Goal: Communication & Community: Answer question/provide support

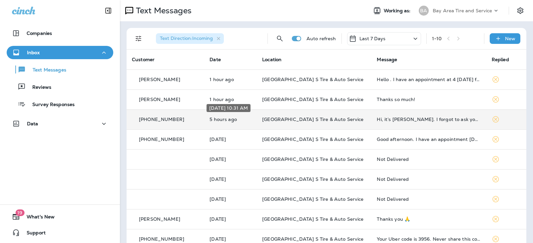
click at [237, 122] on p "5 hours ago" at bounding box center [230, 119] width 42 height 5
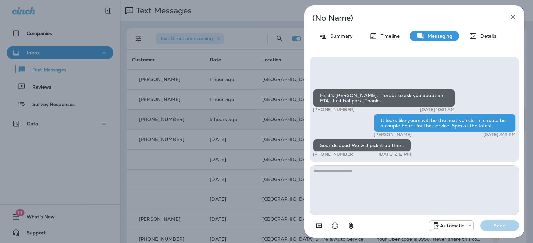
click at [341, 192] on textarea at bounding box center [414, 191] width 209 height 50
click at [319, 181] on textarea at bounding box center [414, 191] width 209 height 50
click at [322, 175] on textarea at bounding box center [414, 191] width 209 height 50
type textarea "*"
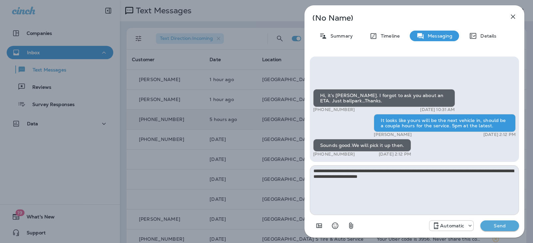
type textarea "**********"
click at [497, 225] on p "Send" at bounding box center [500, 226] width 28 height 6
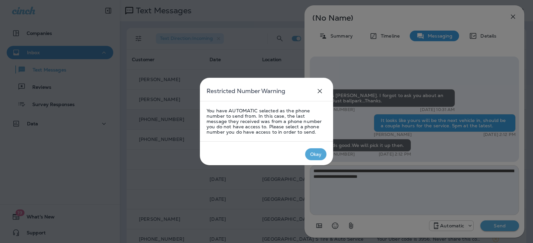
click at [318, 157] on div "Okay" at bounding box center [316, 154] width 12 height 5
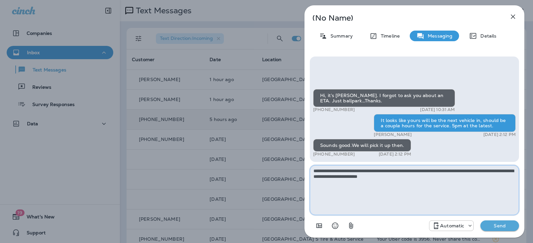
click at [423, 181] on textarea "**********" at bounding box center [414, 191] width 209 height 50
click at [498, 223] on p "Send" at bounding box center [500, 226] width 28 height 6
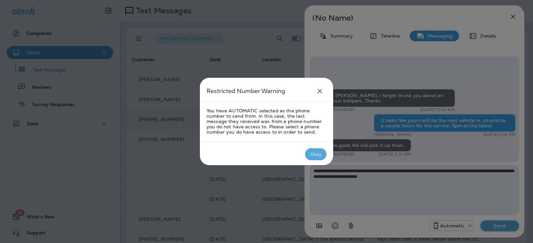
click at [317, 156] on div "Okay" at bounding box center [316, 154] width 12 height 5
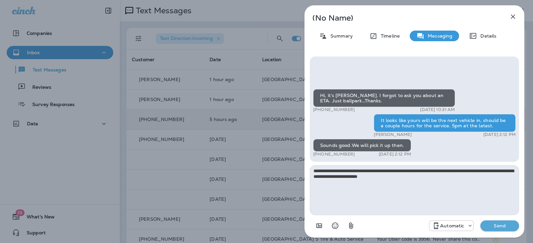
click at [448, 225] on p "Automatic" at bounding box center [452, 225] width 24 height 5
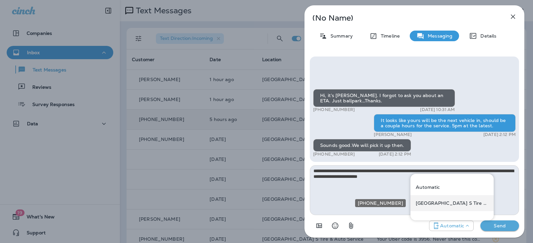
click at [450, 199] on div "[GEOGRAPHIC_DATA] S Tire & Auto Service" at bounding box center [451, 204] width 83 height 16
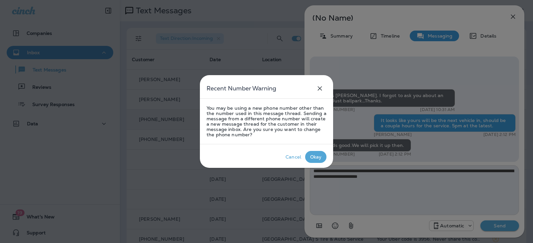
click at [318, 160] on div "Okay" at bounding box center [316, 157] width 12 height 5
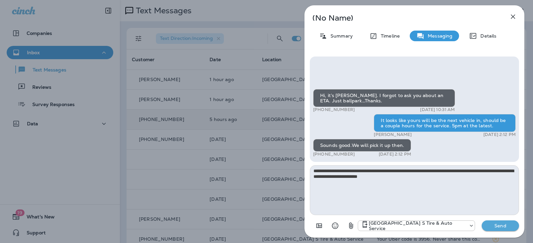
click at [509, 230] on button "Send" at bounding box center [500, 226] width 37 height 11
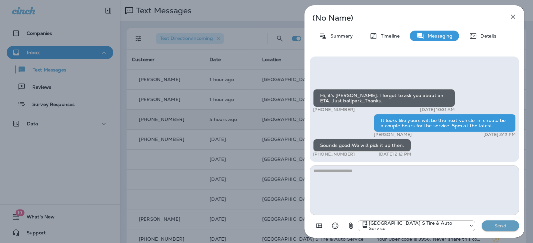
click at [501, 227] on div "Pasadena Bay Area Point S Tire & Auto Service Send" at bounding box center [438, 226] width 161 height 11
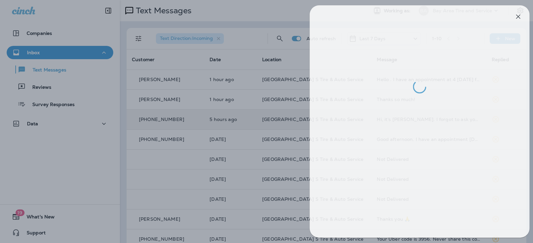
click at [255, 118] on div at bounding box center [271, 121] width 533 height 243
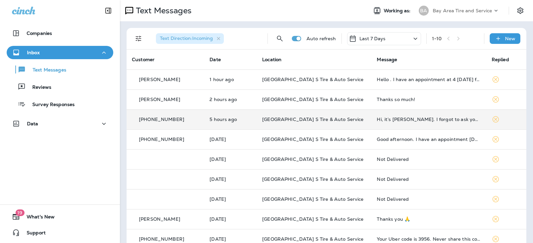
click at [254, 15] on div "Text Messages" at bounding box center [241, 10] width 242 height 13
